Goal: Find specific page/section: Find specific page/section

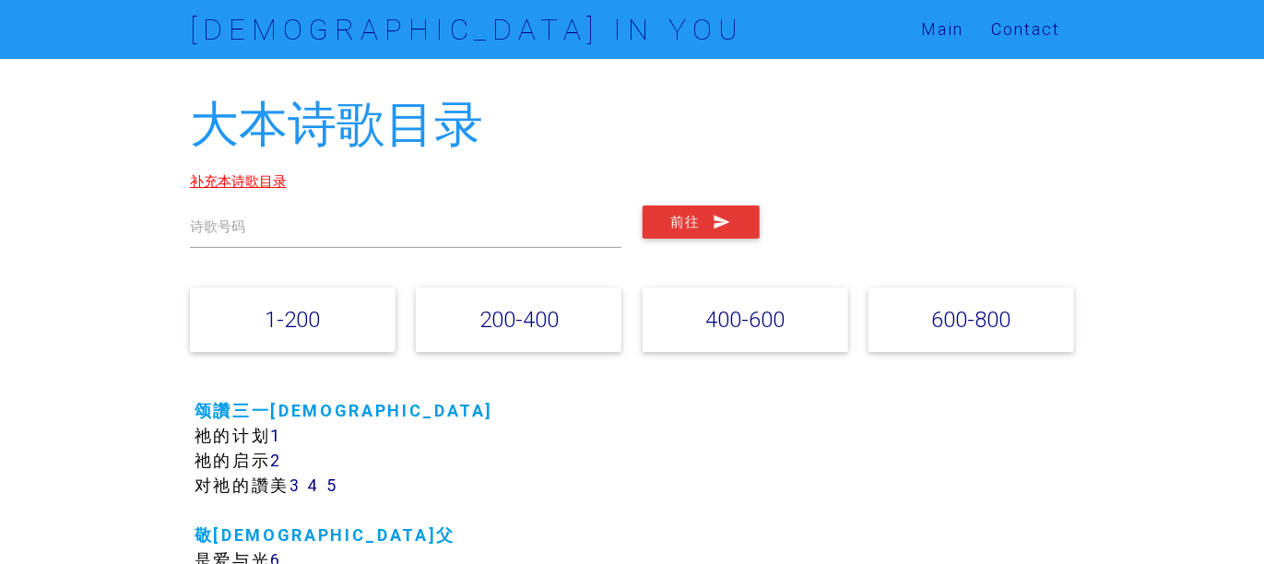
click at [232, 177] on link "补充本诗歌目录" at bounding box center [238, 181] width 97 height 18
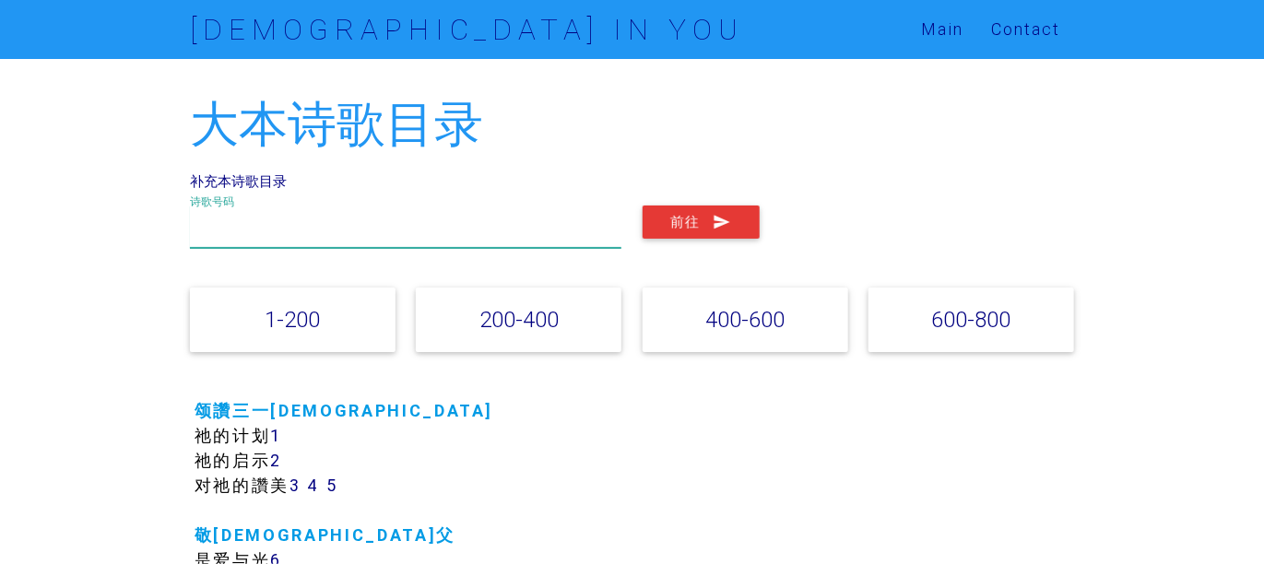
click at [255, 223] on input "text" at bounding box center [406, 227] width 433 height 42
type input "餅"
click at [643, 206] on button "前往" at bounding box center [701, 222] width 117 height 33
click at [286, 227] on input "餅" at bounding box center [406, 227] width 433 height 42
